Goal: Use online tool/utility: Utilize a website feature to perform a specific function

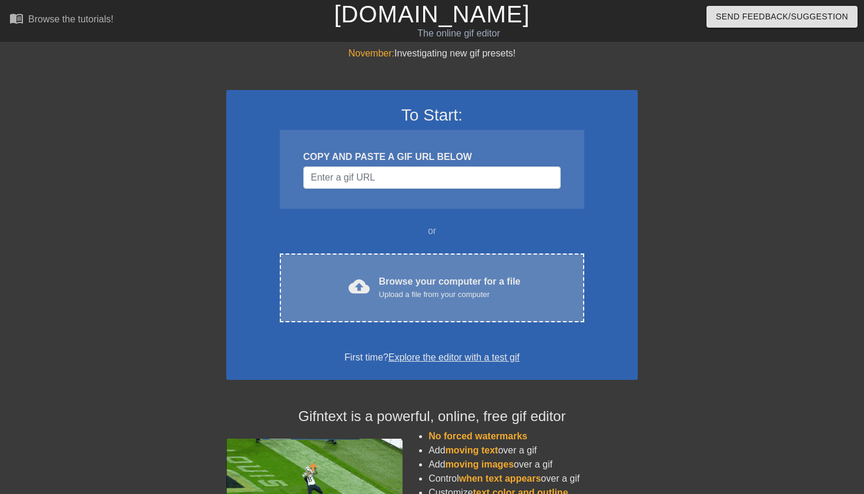
click at [381, 306] on div "cloud_upload Browse your computer for a file Upload a file from your computer C…" at bounding box center [432, 287] width 304 height 69
click at [397, 259] on div "cloud_upload Browse your computer for a file Upload a file from your computer C…" at bounding box center [432, 287] width 304 height 69
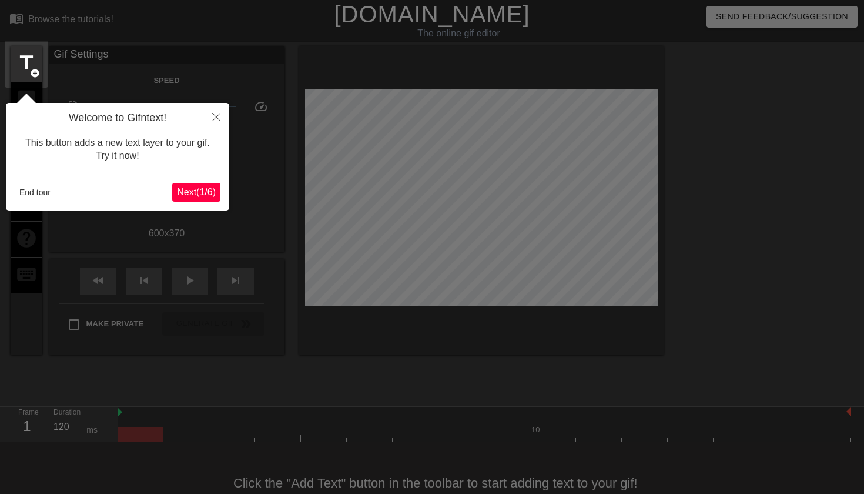
scroll to position [29, 0]
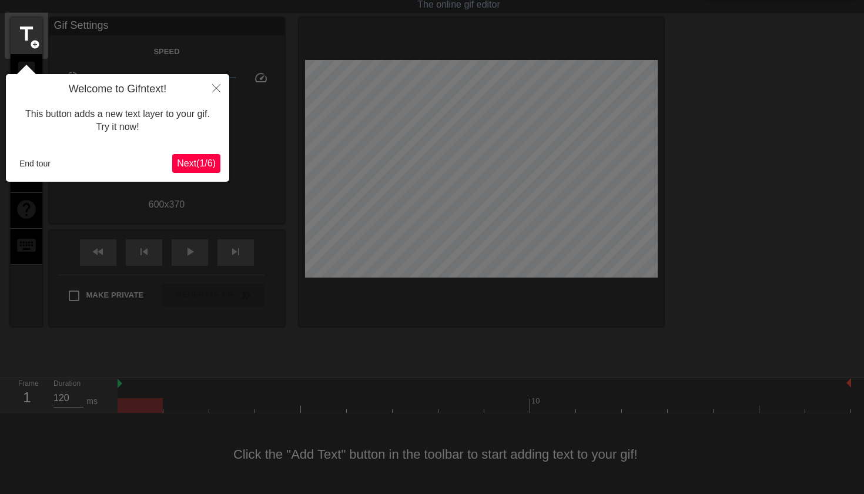
click at [211, 163] on span "Next ( 1 / 6 )" at bounding box center [196, 163] width 39 height 10
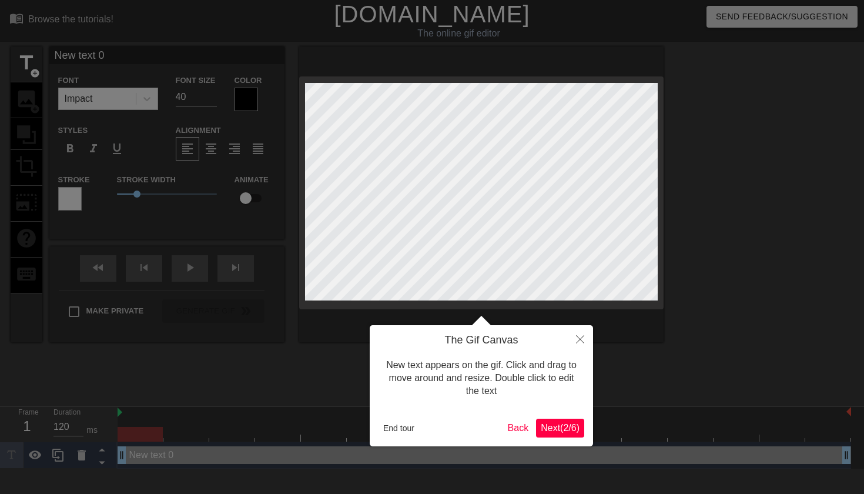
scroll to position [0, 0]
click at [563, 428] on span "Next ( 2 / 6 )" at bounding box center [560, 427] width 39 height 10
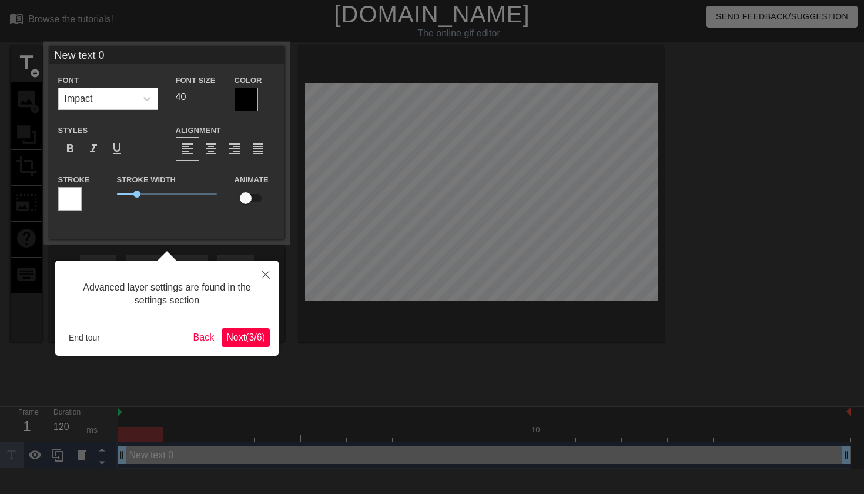
click at [257, 334] on span "Next ( 3 / 6 )" at bounding box center [245, 337] width 39 height 10
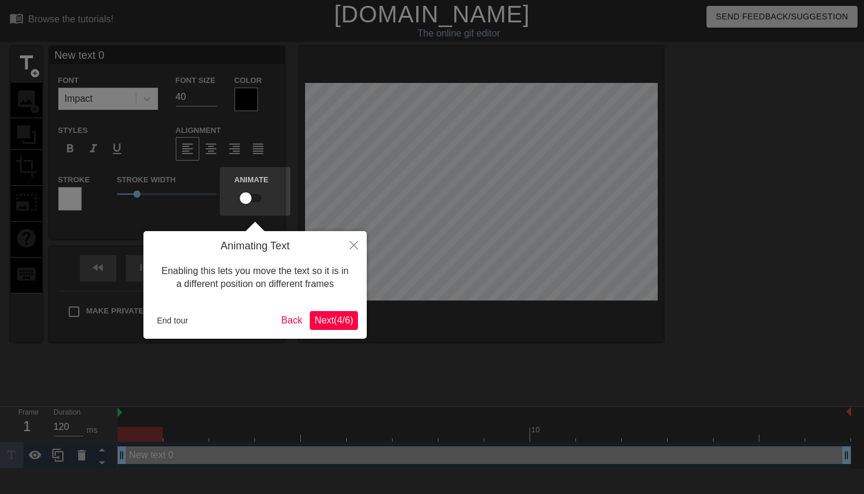
click at [339, 322] on span "Next ( 4 / 6 )" at bounding box center [333, 320] width 39 height 10
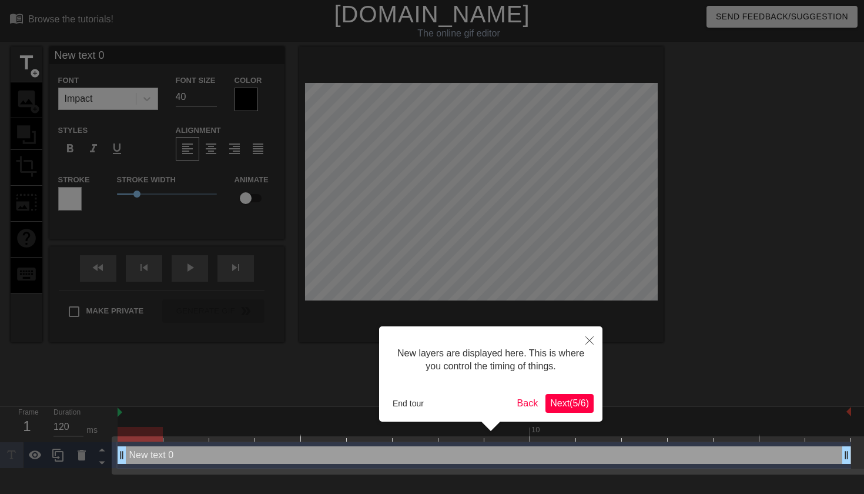
click at [562, 394] on button "Next ( 5 / 6 )" at bounding box center [569, 403] width 48 height 19
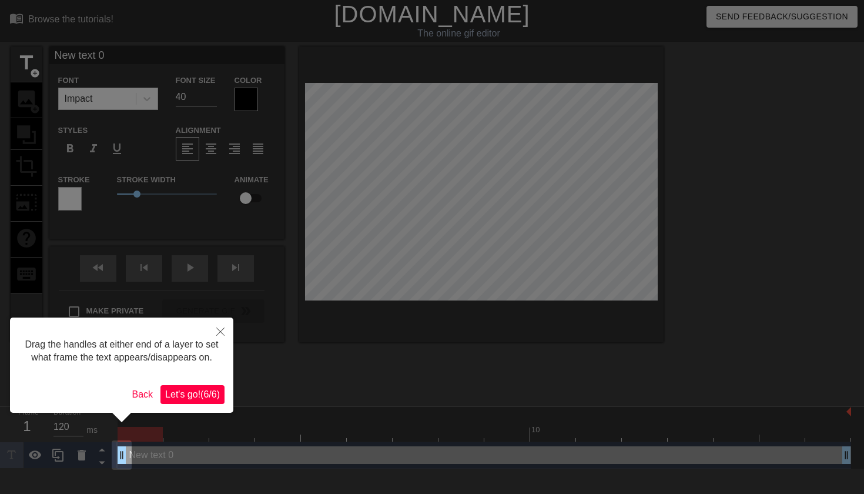
click at [167, 399] on span "Let's go! ( 6 / 6 )" at bounding box center [192, 394] width 55 height 10
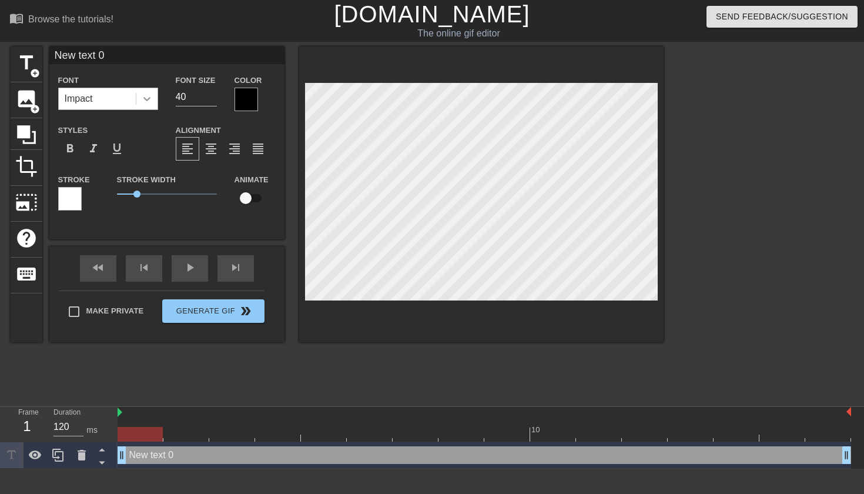
click at [143, 99] on icon at bounding box center [147, 99] width 12 height 12
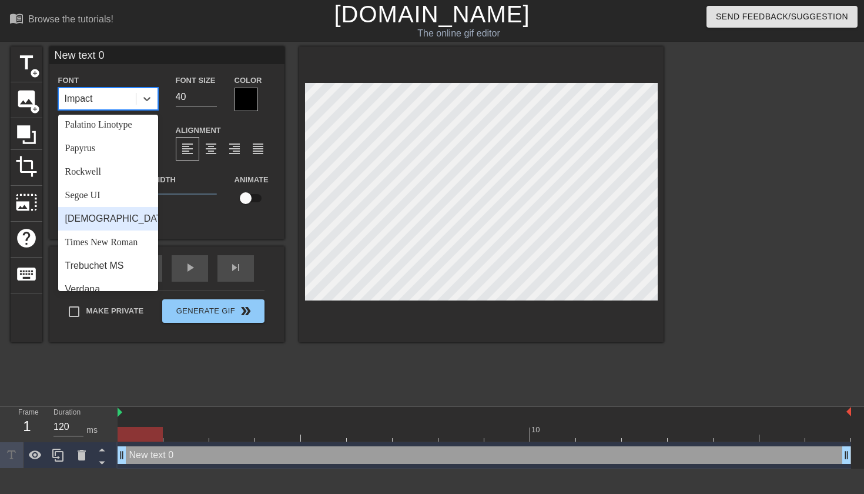
scroll to position [382, 0]
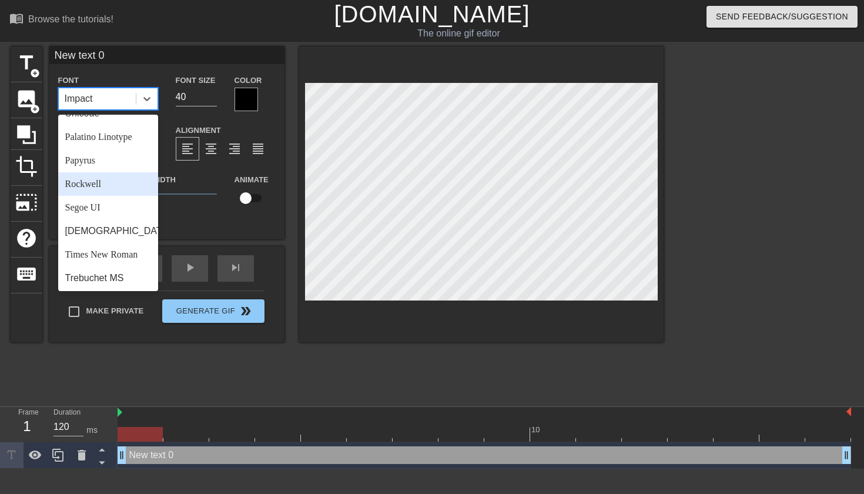
click at [129, 187] on div "Rockwell" at bounding box center [108, 184] width 100 height 24
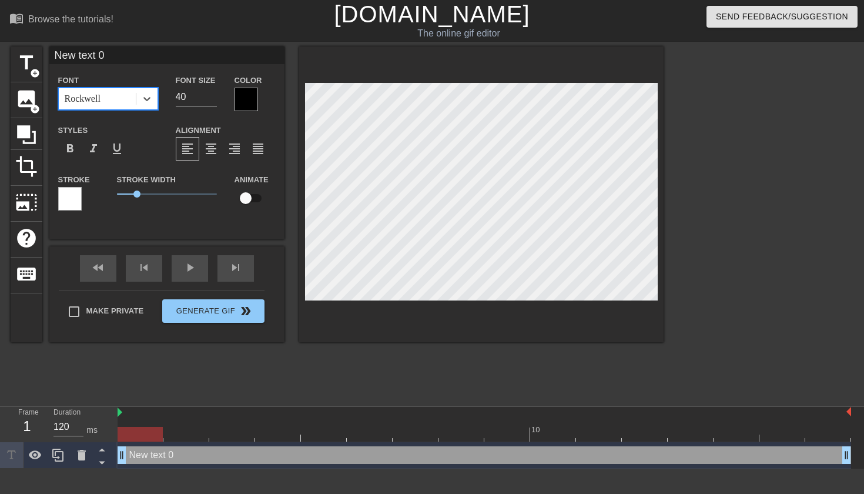
click at [116, 97] on div "Rockwell" at bounding box center [97, 98] width 77 height 21
type input "T"
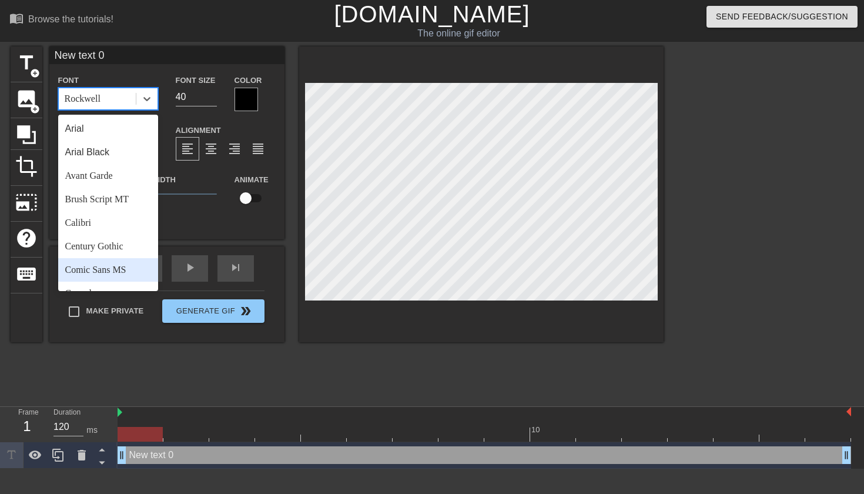
click at [151, 381] on div "title add_circle image add_circle crop photo_size_select_large help keyboard Ne…" at bounding box center [337, 222] width 653 height 353
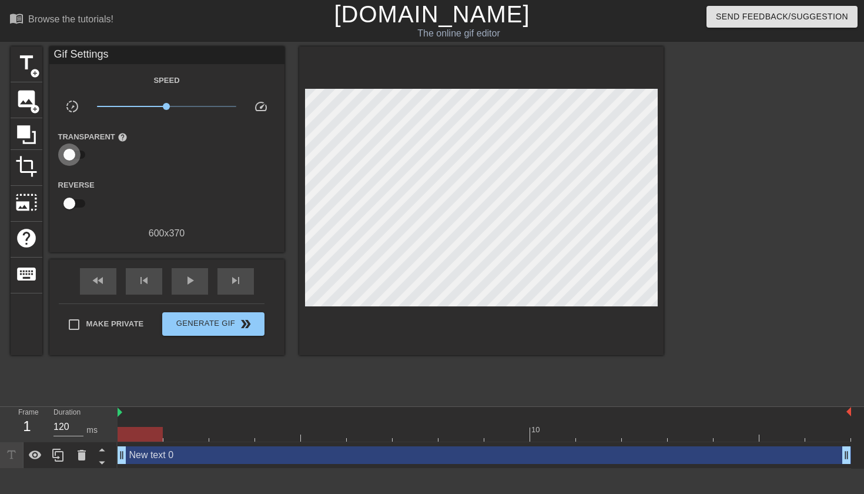
click at [65, 156] on input "checkbox" at bounding box center [69, 154] width 67 height 22
click at [65, 156] on input "checkbox" at bounding box center [80, 154] width 67 height 22
checkbox input "false"
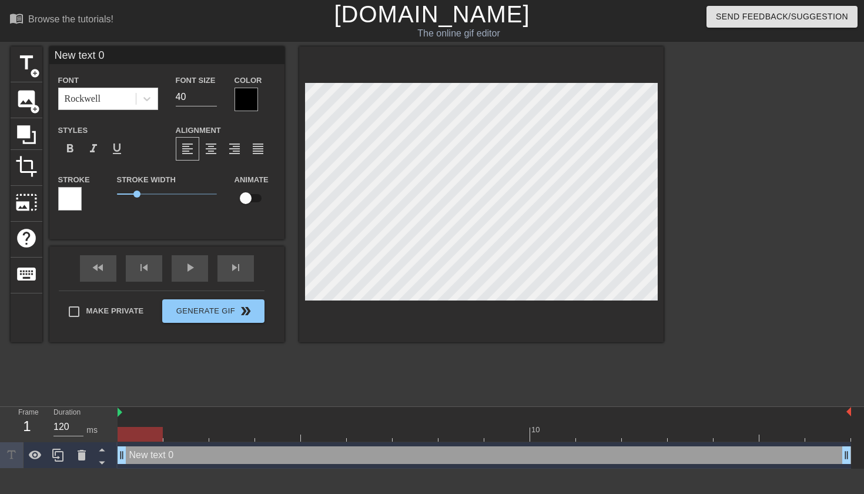
scroll to position [0, 2]
type input "T"
type textarea "T"
type input "TL"
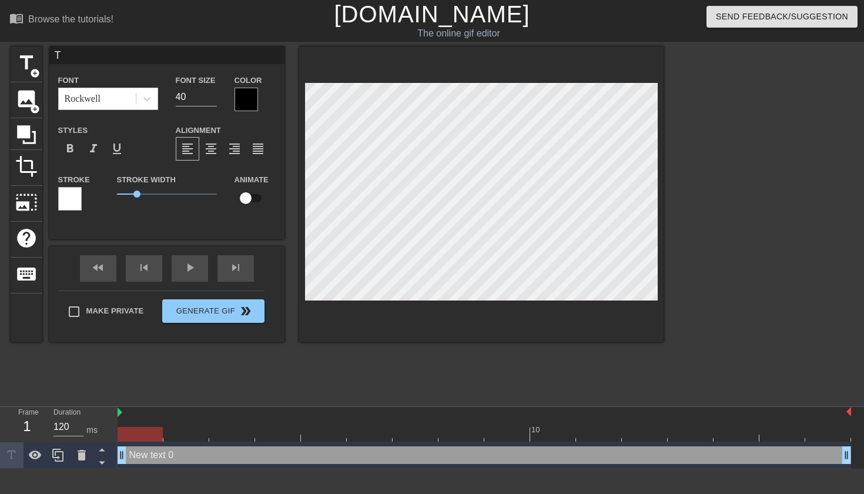
type textarea "TL"
type input "TLN"
type textarea "TLN"
type input "TLNT"
type textarea "TLNT"
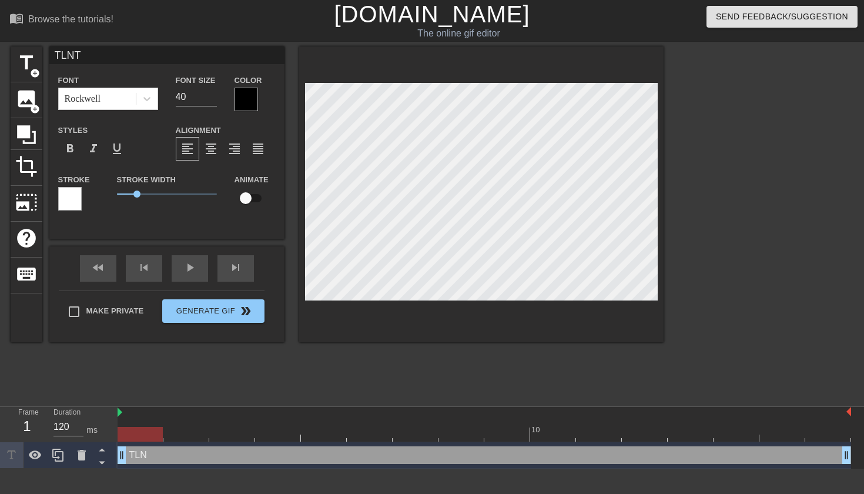
scroll to position [0, 1]
type input "TLN"
type textarea "TLN"
type input "TL"
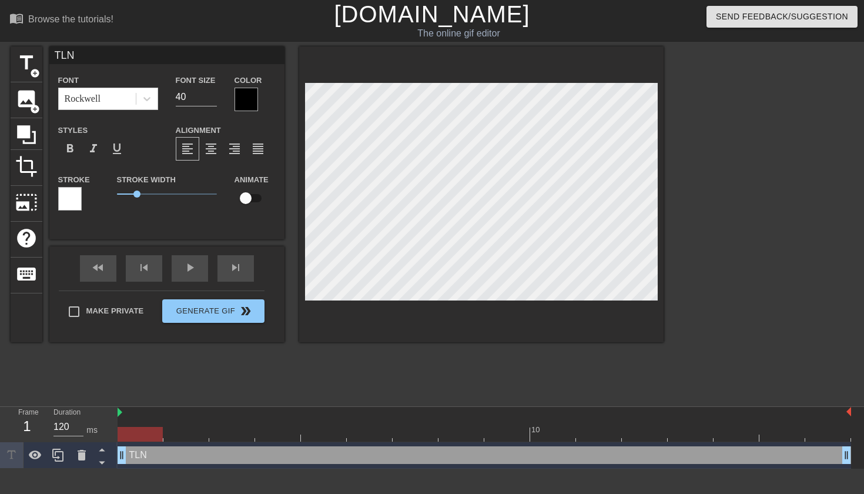
type textarea "TL"
type input "T"
type textarea "T"
type input "t"
type textarea "t"
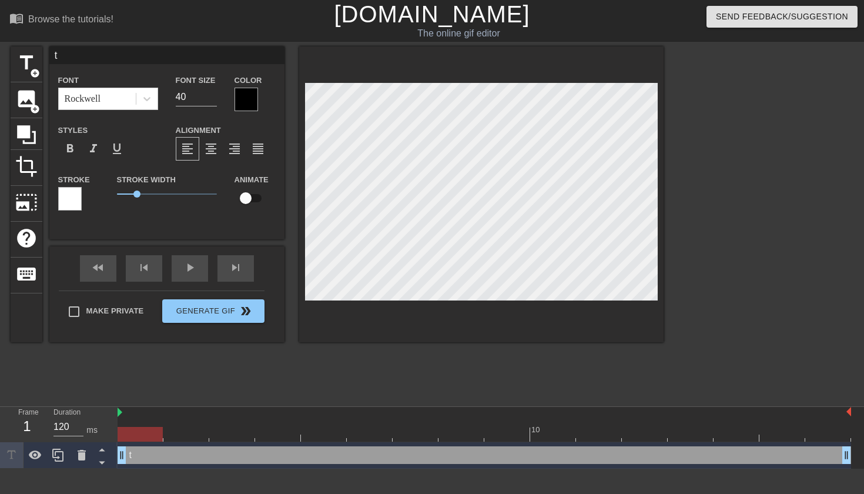
type input "tl"
type textarea "tl"
type input "tln"
type textarea "tln"
type input "tlnt"
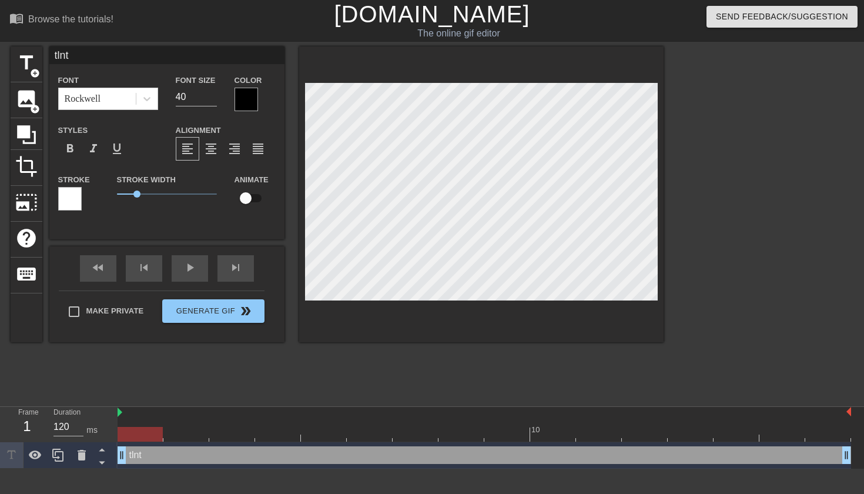
type textarea "tlnt"
click at [211, 95] on input "41" at bounding box center [196, 97] width 41 height 19
type input "179"
click at [213, 91] on input "179" at bounding box center [196, 97] width 41 height 19
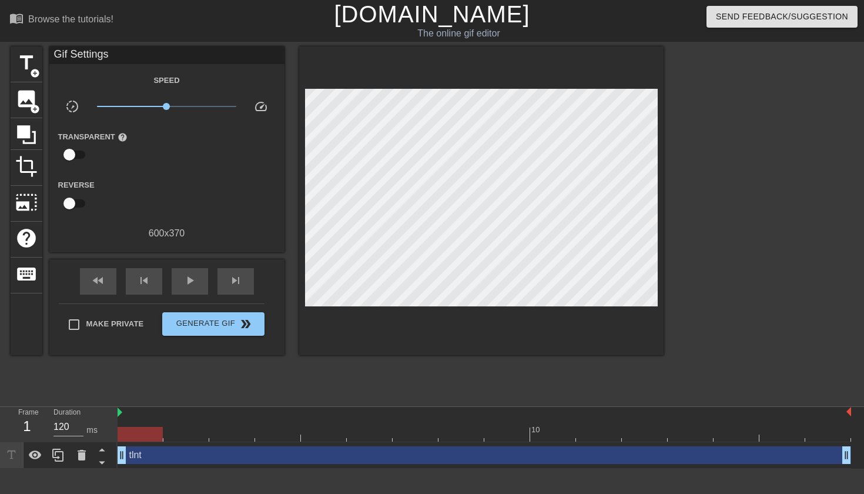
click at [489, 402] on div "menu_book Browse the tutorials! Gifntext.com The online gif editor Send Feedbac…" at bounding box center [432, 234] width 864 height 468
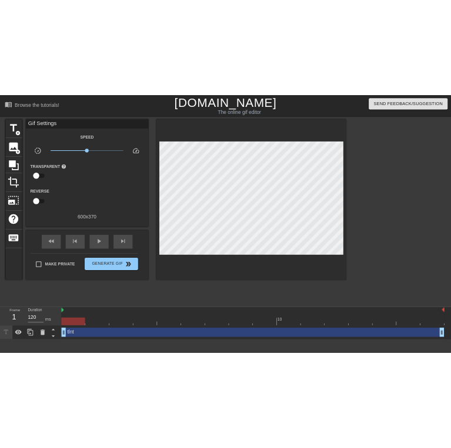
scroll to position [0, 2]
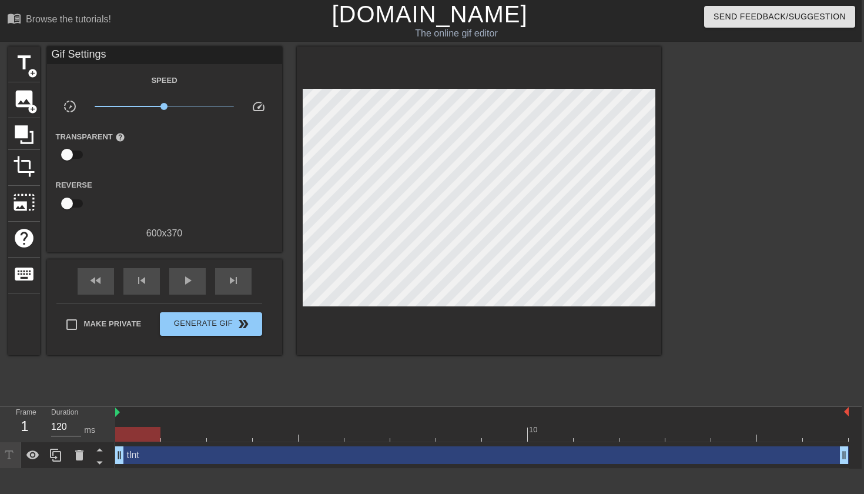
click at [176, 459] on div "tlnt drag_handle drag_handle" at bounding box center [481, 455] width 733 height 18
click at [264, 367] on div "title add_circle image add_circle crop photo_size_select_large help keyboard Gi…" at bounding box center [334, 222] width 653 height 353
click at [178, 280] on div "play_arrow" at bounding box center [187, 281] width 36 height 26
click at [15, 76] on div "title add_circle" at bounding box center [24, 64] width 32 height 36
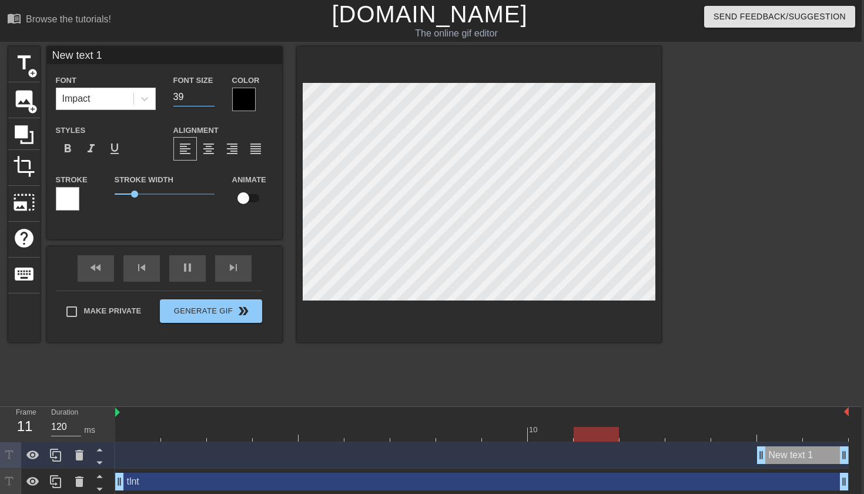
click at [212, 101] on input "39" at bounding box center [193, 97] width 41 height 19
click at [212, 101] on input "38" at bounding box center [193, 97] width 41 height 19
click at [212, 101] on input "37" at bounding box center [193, 97] width 41 height 19
type input "36"
click at [212, 101] on input "36" at bounding box center [193, 97] width 41 height 19
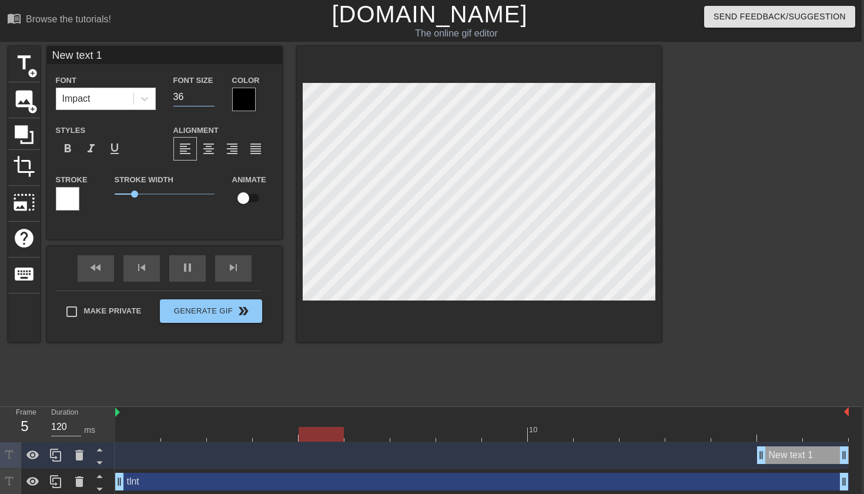
type input "tlnt"
type input "179"
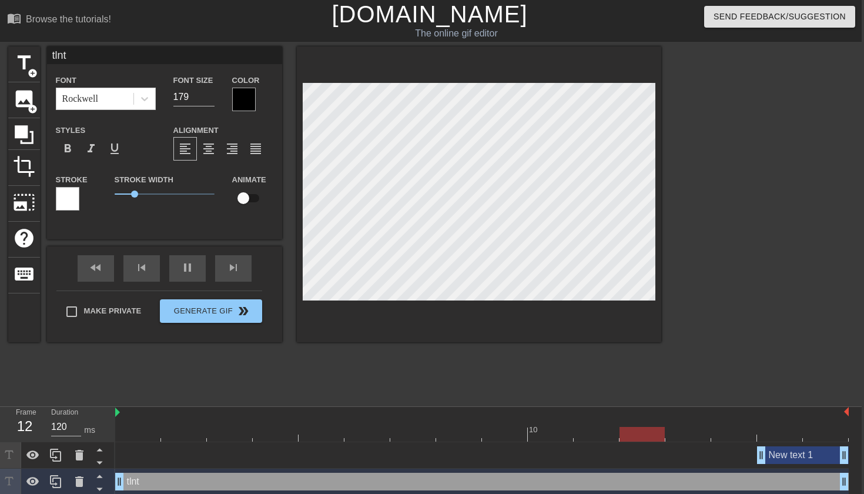
click at [699, 318] on div at bounding box center [763, 222] width 176 height 353
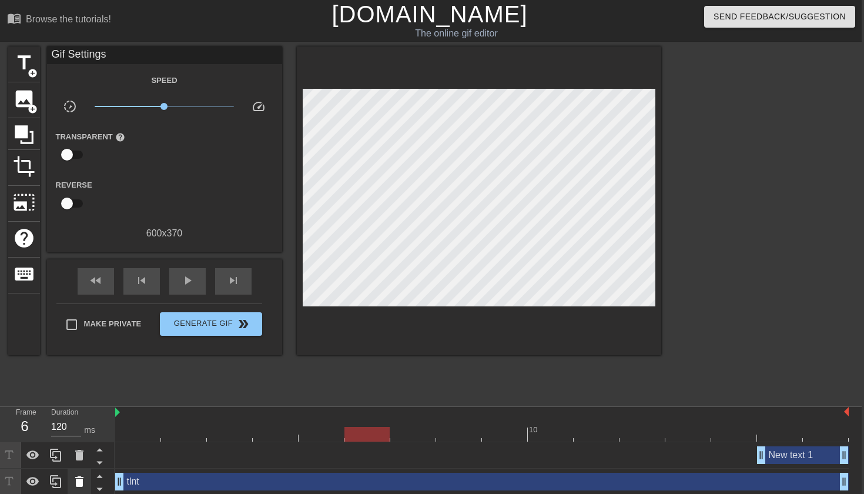
click at [76, 482] on icon at bounding box center [79, 481] width 8 height 11
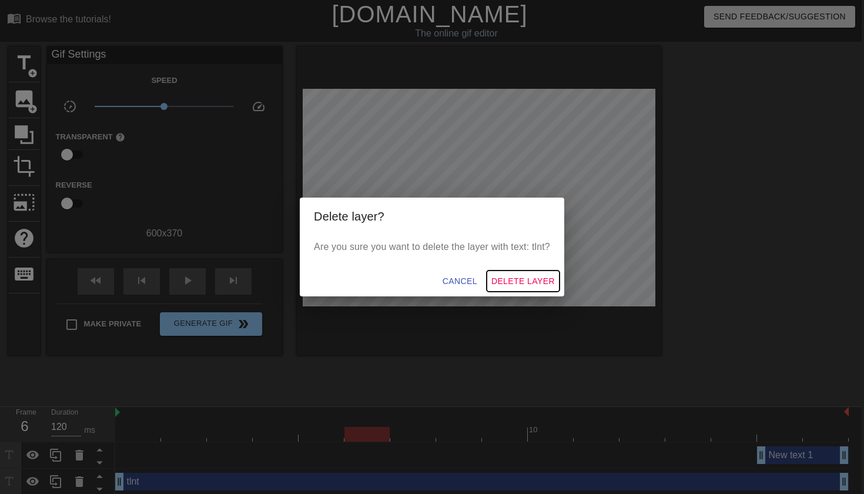
click at [524, 281] on span "Delete Layer" at bounding box center [522, 281] width 63 height 15
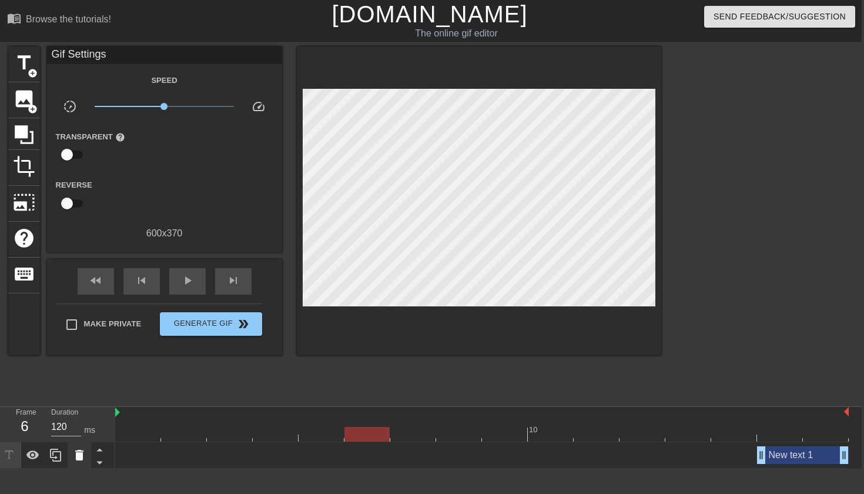
click at [82, 454] on icon at bounding box center [79, 454] width 8 height 11
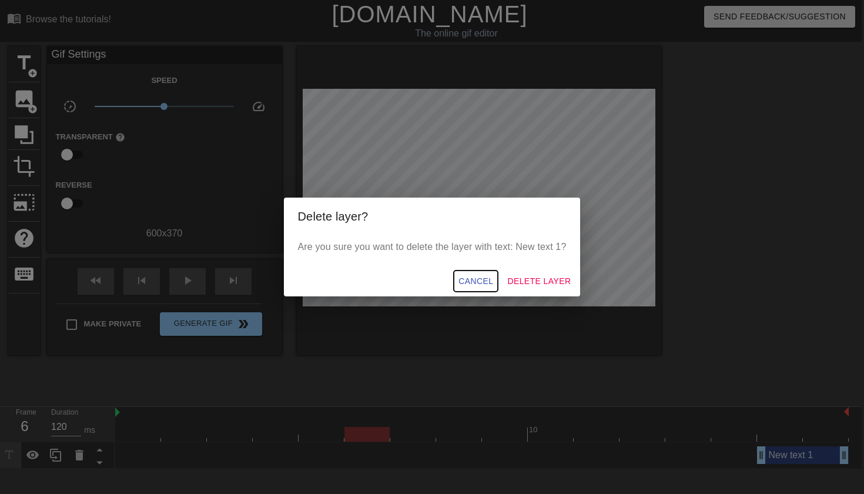
click at [474, 281] on span "Cancel" at bounding box center [475, 281] width 35 height 15
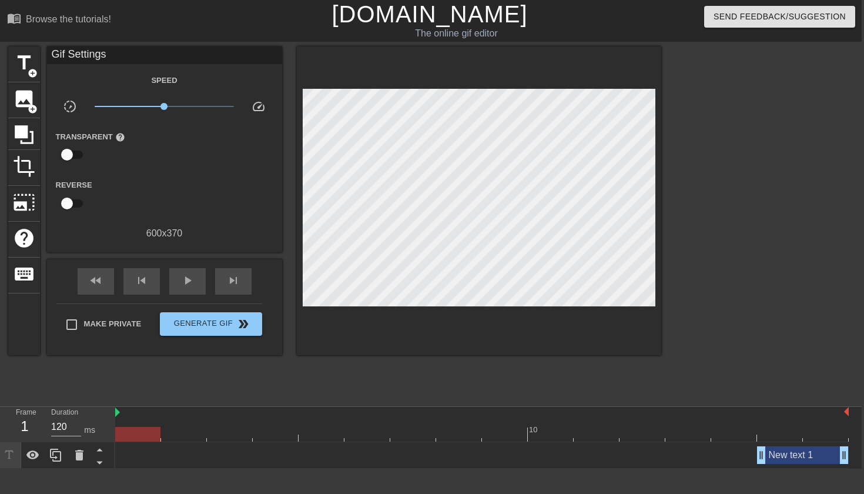
drag, startPoint x: 299, startPoint y: 419, endPoint x: 116, endPoint y: 383, distance: 186.8
click at [116, 383] on div "menu_book Browse the tutorials! Gifntext.com The online gif editor Send Feedbac…" at bounding box center [430, 234] width 864 height 468
click at [26, 135] on icon at bounding box center [24, 134] width 19 height 19
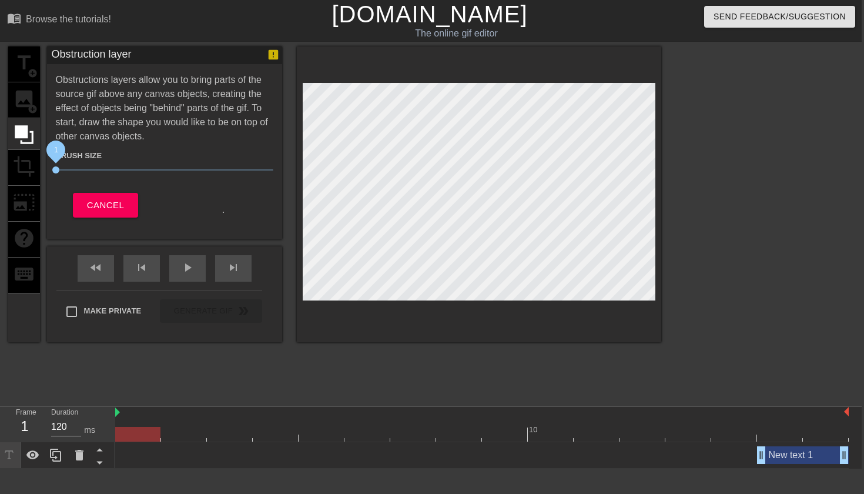
drag, startPoint x: 119, startPoint y: 169, endPoint x: 51, endPoint y: 142, distance: 73.1
click at [52, 166] on span "1" at bounding box center [55, 169] width 7 height 7
click at [27, 98] on div "title add_circle image add_circle crop photo_size_select_large help keyboard" at bounding box center [24, 194] width 32 height 296
